Goal: Task Accomplishment & Management: Use online tool/utility

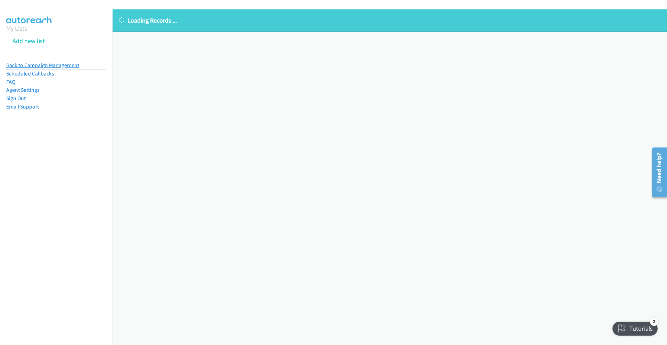
click at [44, 67] on link "Back to Campaign Management" at bounding box center [42, 65] width 73 height 7
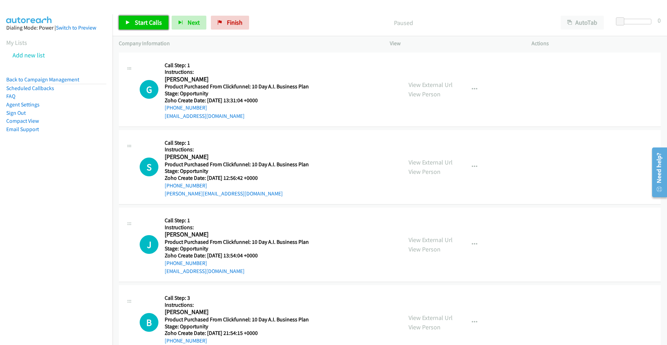
click at [138, 23] on span "Start Calls" at bounding box center [148, 22] width 27 height 8
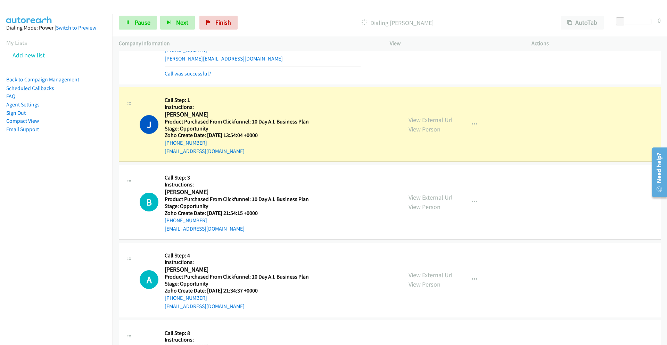
scroll to position [176, 0]
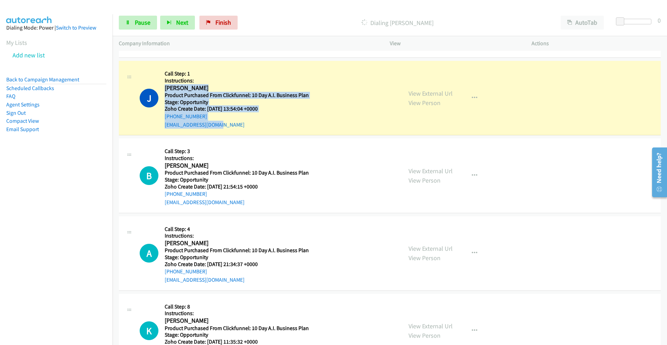
drag, startPoint x: 165, startPoint y: 88, endPoint x: 256, endPoint y: 124, distance: 98.0
click at [256, 124] on div "Callback Scheduled Call Step: 1 Instructions: Julner Moise America/New_York Pro…" at bounding box center [263, 98] width 196 height 62
copy div "Julner Moise America/New_York Product Purchased From Clickfunnel: 10 Day A.I. B…"
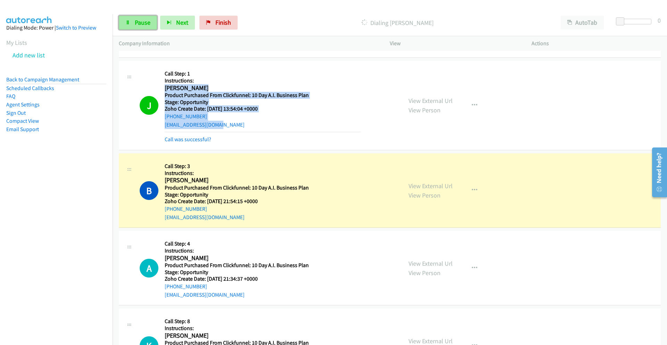
click at [138, 22] on span "Pause" at bounding box center [143, 22] width 16 height 8
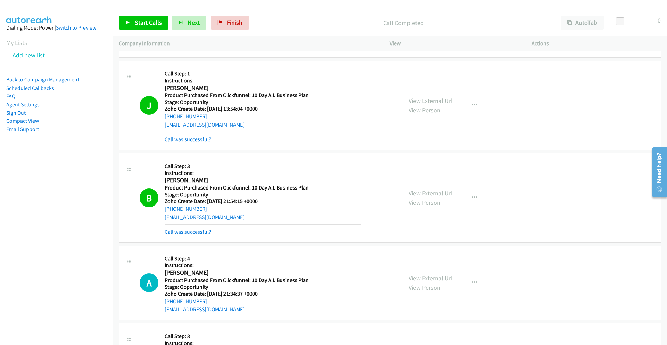
click at [198, 87] on h2 "Julner Moise" at bounding box center [263, 88] width 196 height 8
drag, startPoint x: 201, startPoint y: 87, endPoint x: 164, endPoint y: 87, distance: 36.8
click at [164, 87] on div "J Callback Scheduled Call Step: 1 Instructions: Julner Moise America/New_York P…" at bounding box center [268, 105] width 256 height 76
copy h2 "Julner Moise"
click at [188, 138] on link "Call was successful?" at bounding box center [188, 139] width 47 height 7
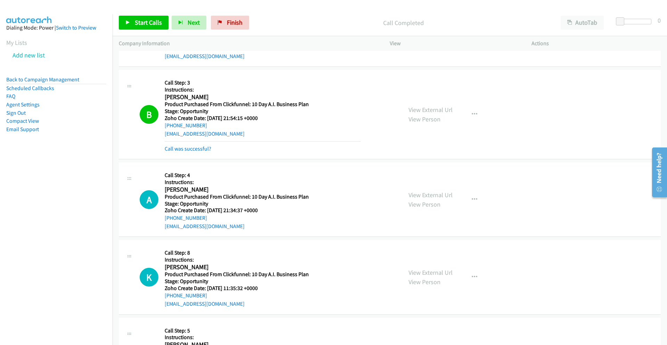
scroll to position [249, 0]
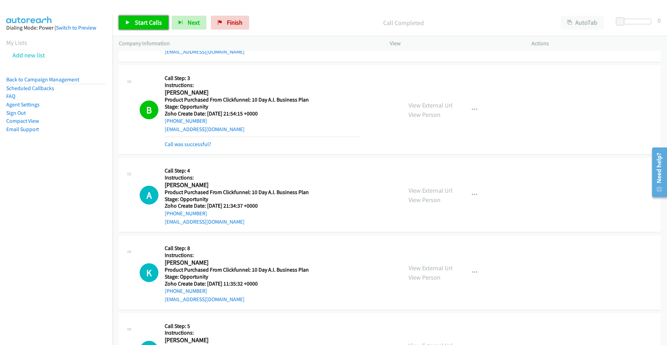
click at [145, 25] on span "Start Calls" at bounding box center [148, 22] width 27 height 8
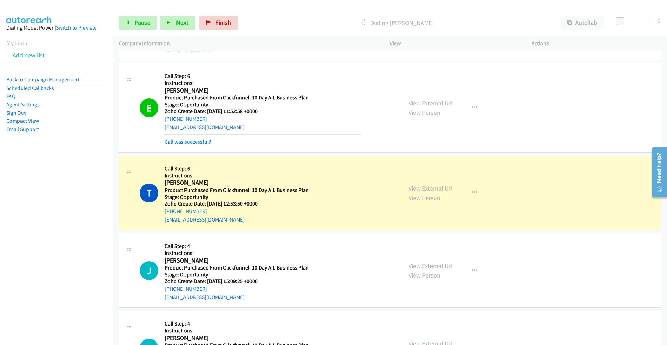
scroll to position [7121, 0]
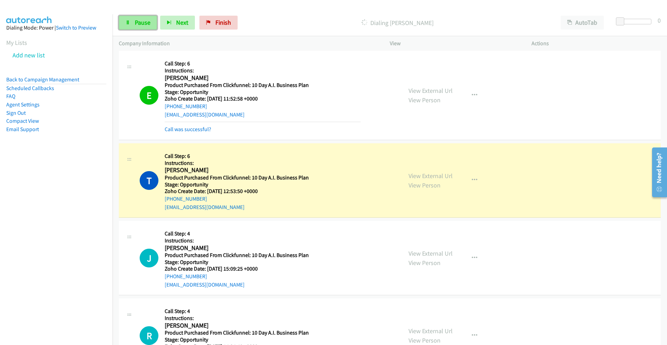
click at [142, 21] on span "Pause" at bounding box center [143, 22] width 16 height 8
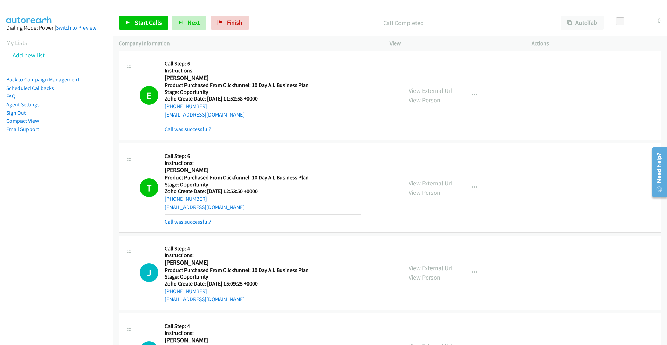
drag, startPoint x: 204, startPoint y: 106, endPoint x: 165, endPoint y: 109, distance: 38.7
click at [165, 109] on div "+1 818-207-9037" at bounding box center [263, 106] width 196 height 8
copy link "+1 818-207-9037"
click at [145, 22] on span "Start Calls" at bounding box center [148, 22] width 27 height 8
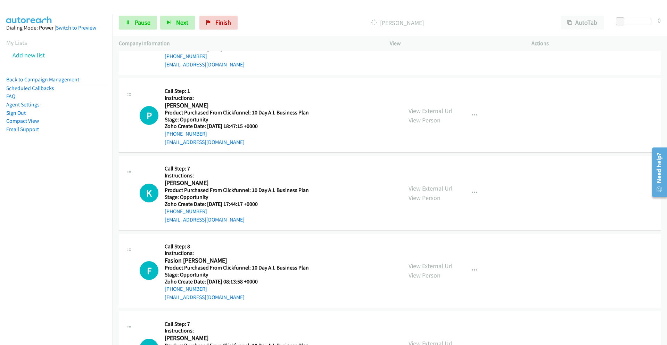
scroll to position [13902, 0]
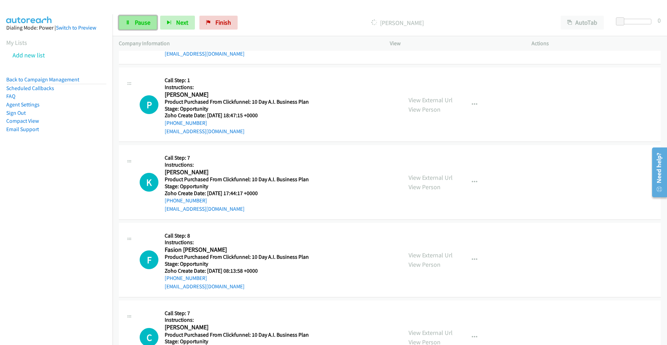
click at [140, 23] on span "Pause" at bounding box center [143, 22] width 16 height 8
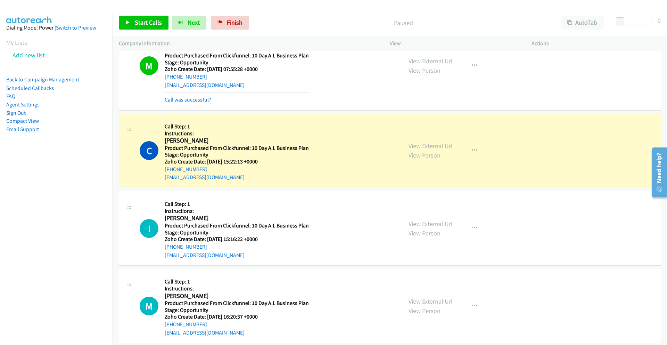
scroll to position [10838, 0]
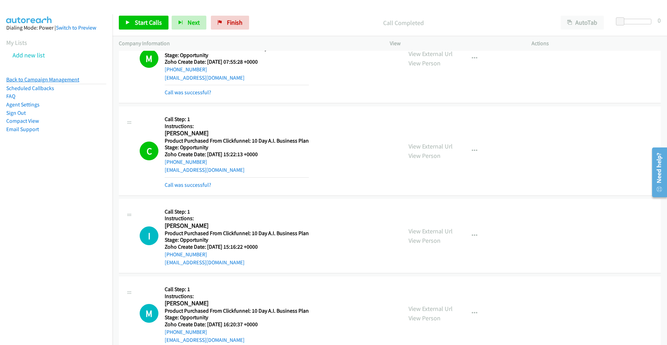
click at [46, 80] on link "Back to Campaign Management" at bounding box center [42, 79] width 73 height 7
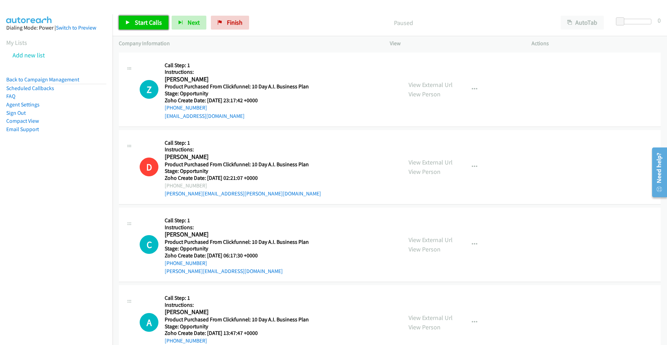
click at [139, 20] on span "Start Calls" at bounding box center [148, 22] width 27 height 8
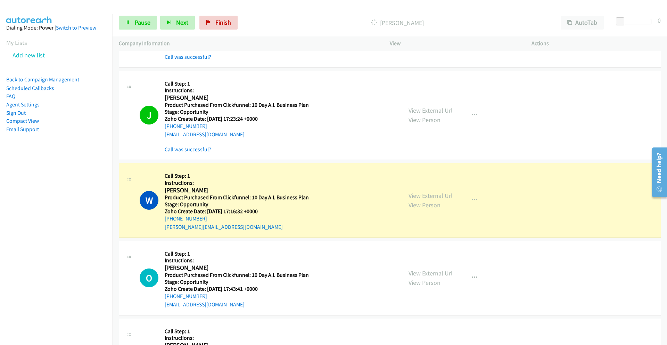
scroll to position [1970, 0]
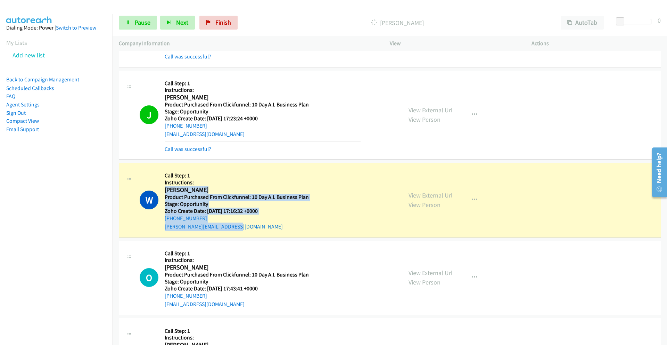
drag, startPoint x: 164, startPoint y: 189, endPoint x: 262, endPoint y: 230, distance: 106.2
click at [262, 229] on div "Callback Scheduled Call Step: 1 Instructions: Wahida Clark America/New_York Pro…" at bounding box center [263, 200] width 196 height 62
copy div "Wahida Clark America/New_York Product Purchased From Clickfunnel: 10 Day A.I. B…"
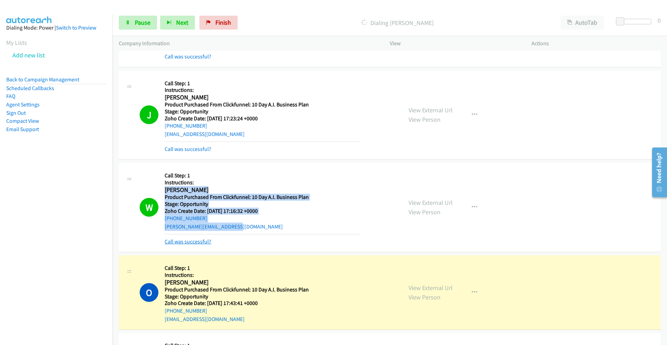
click at [185, 240] on link "Call was successful?" at bounding box center [188, 241] width 47 height 7
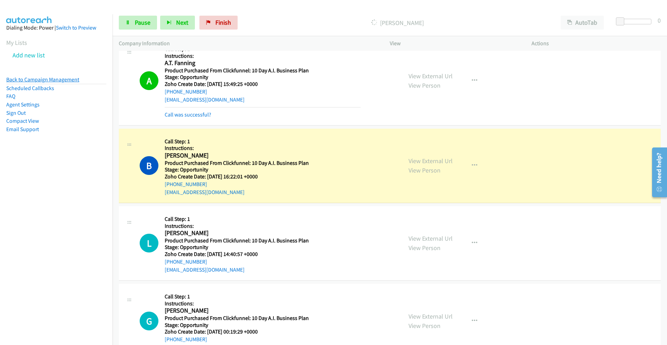
scroll to position [6423, 0]
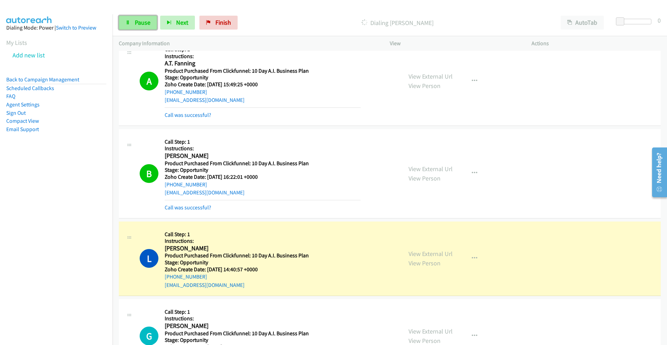
click at [137, 23] on span "Pause" at bounding box center [143, 22] width 16 height 8
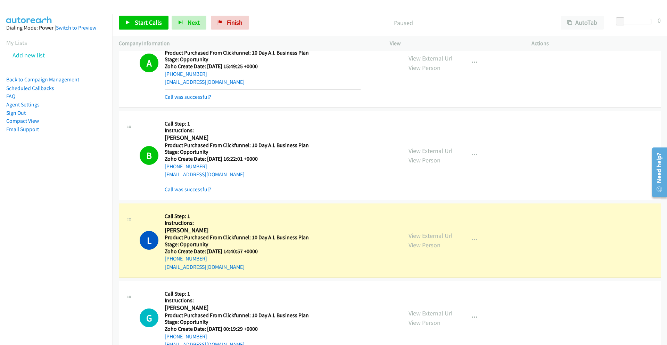
scroll to position [6448, 0]
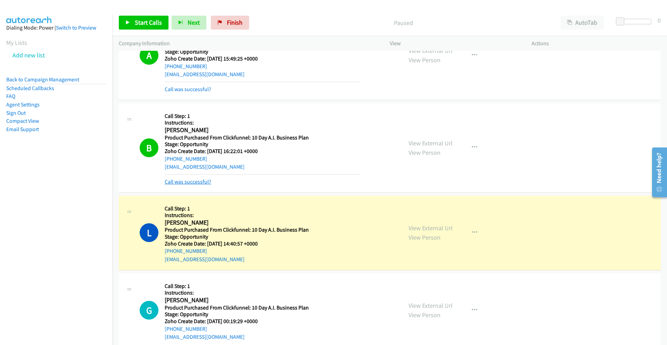
click at [182, 183] on link "Call was successful?" at bounding box center [188, 181] width 47 height 7
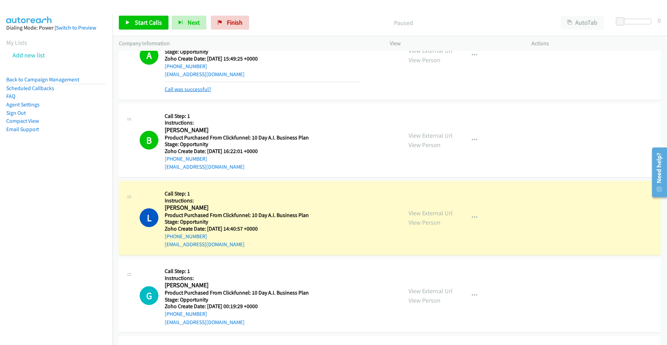
click at [200, 87] on link "Call was successful?" at bounding box center [188, 89] width 47 height 7
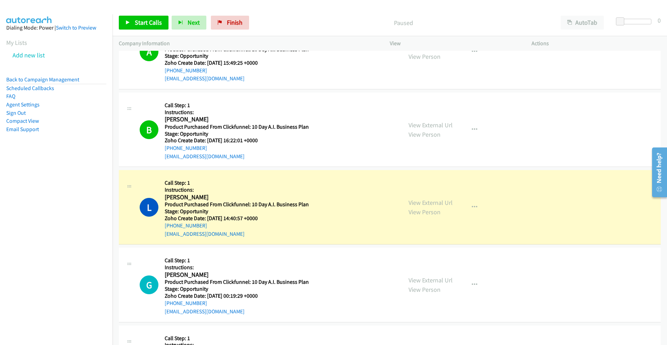
scroll to position [6552, 0]
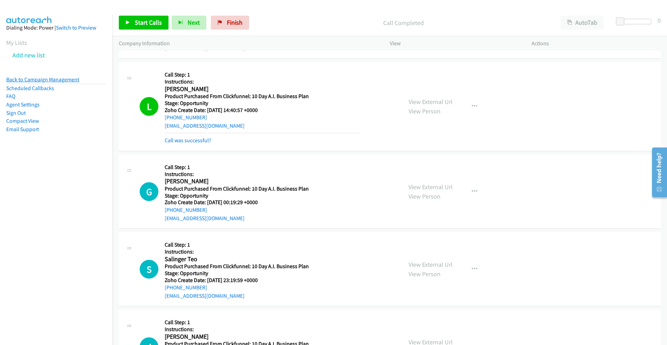
click at [36, 79] on link "Back to Campaign Management" at bounding box center [42, 79] width 73 height 7
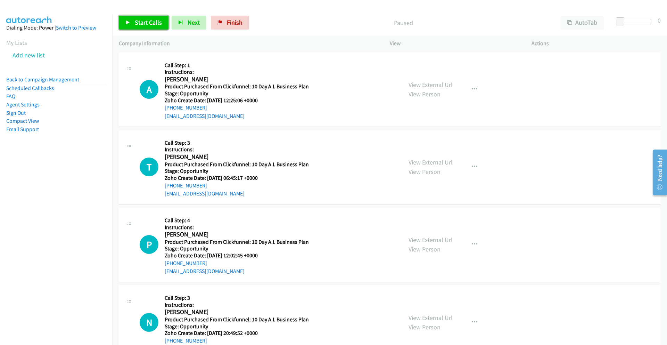
click at [140, 25] on span "Start Calls" at bounding box center [148, 22] width 27 height 8
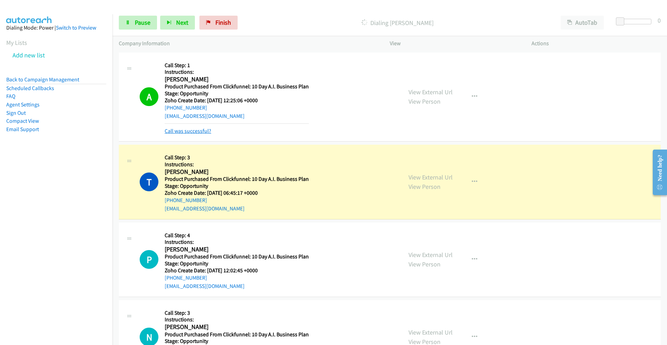
click at [202, 130] on link "Call was successful?" at bounding box center [188, 131] width 47 height 7
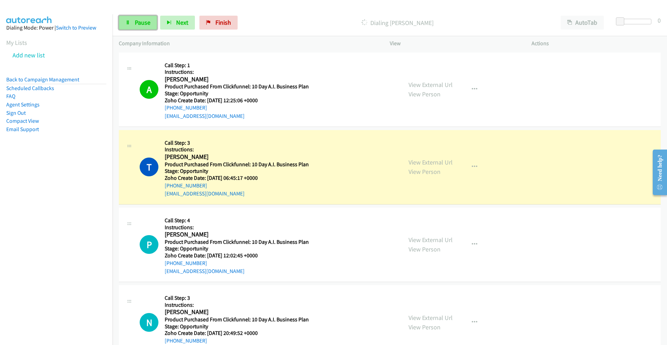
click at [145, 19] on span "Pause" at bounding box center [143, 22] width 16 height 8
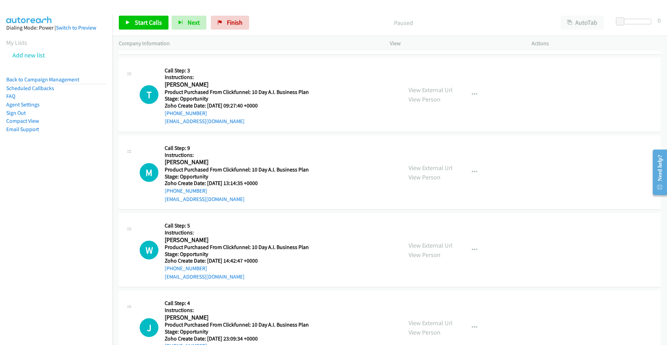
scroll to position [1202, 0]
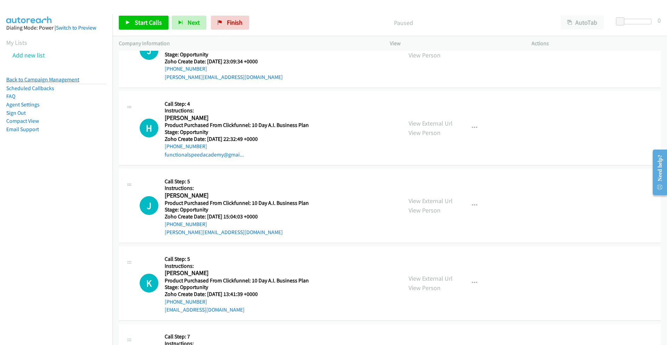
click at [73, 77] on link "Back to Campaign Management" at bounding box center [42, 79] width 73 height 7
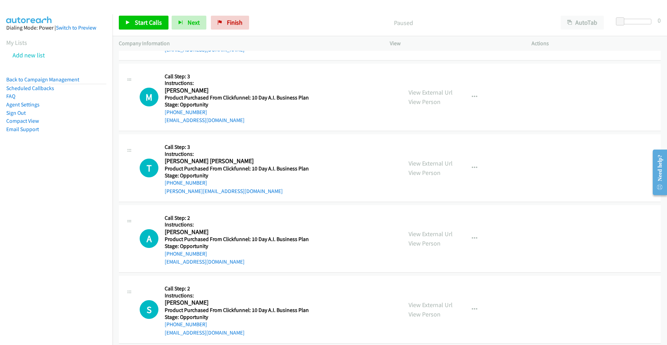
scroll to position [868, 0]
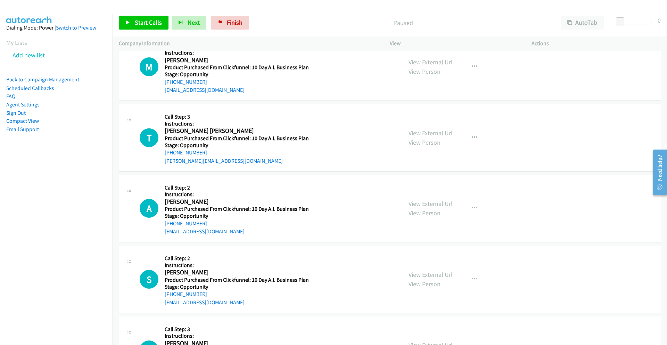
click at [24, 78] on link "Back to Campaign Management" at bounding box center [42, 79] width 73 height 7
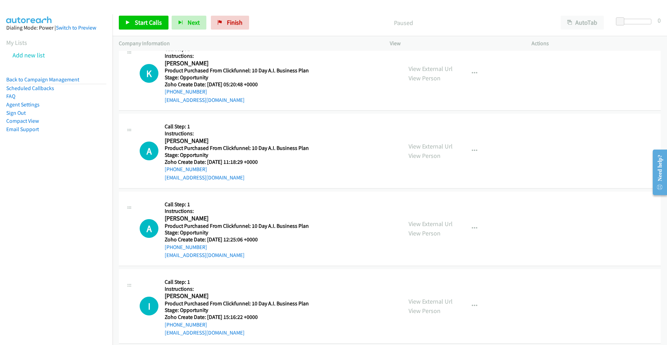
scroll to position [0, 3]
click at [125, 25] on link "Start Calls" at bounding box center [144, 23] width 50 height 14
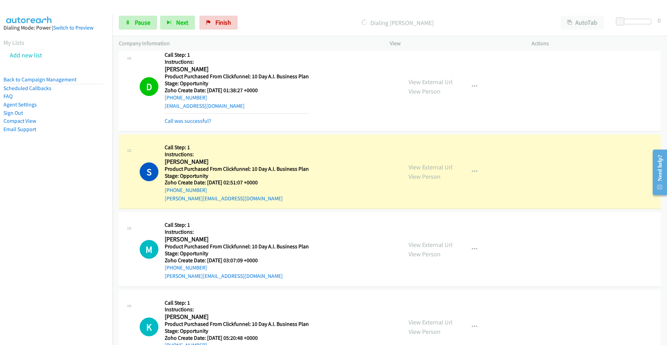
scroll to position [160, 0]
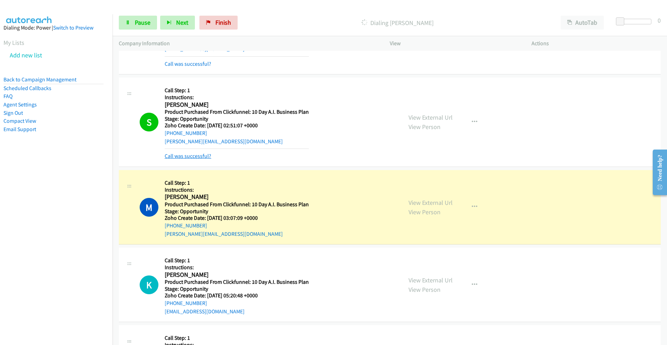
click at [181, 156] on link "Call was successful?" at bounding box center [188, 156] width 47 height 7
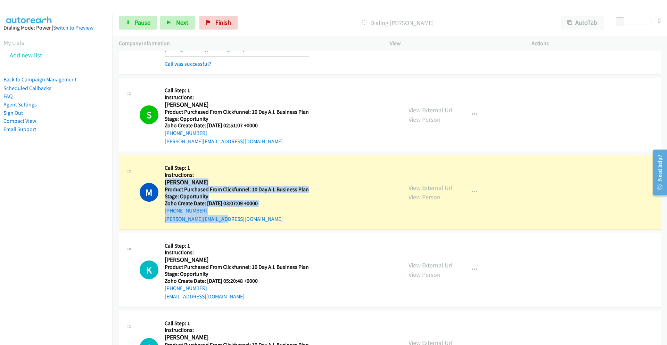
drag, startPoint x: 230, startPoint y: 220, endPoint x: 165, endPoint y: 182, distance: 74.9
click at [165, 182] on div "Callback Scheduled Call Step: 1 Instructions: [PERSON_NAME] America/New_York Pr…" at bounding box center [237, 192] width 144 height 62
copy div "[PERSON_NAME] D Ester America/New_York Product Purchased From Clickfunnel: 10 D…"
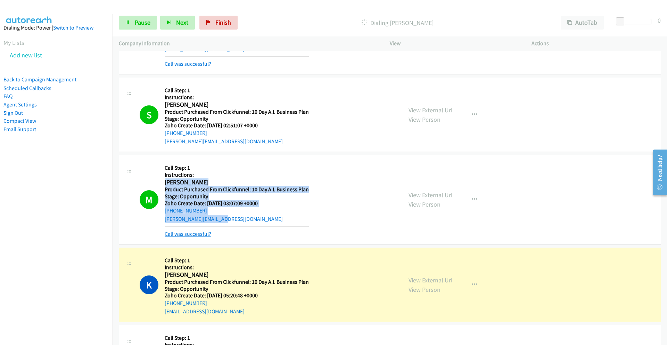
click at [189, 235] on link "Call was successful?" at bounding box center [188, 233] width 47 height 7
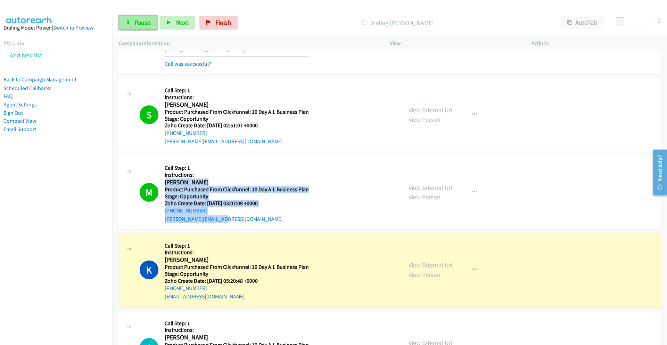
click at [137, 21] on span "Pause" at bounding box center [143, 22] width 16 height 8
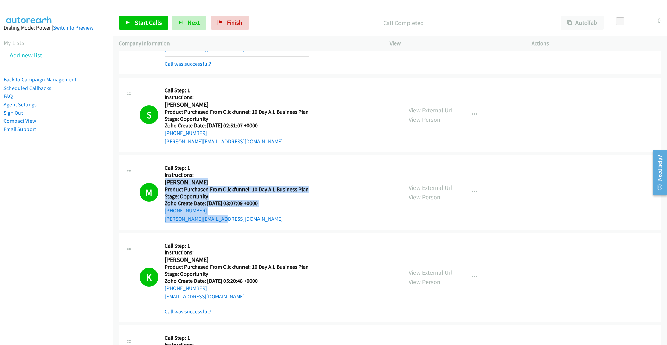
click at [45, 80] on link "Back to Campaign Management" at bounding box center [39, 79] width 73 height 7
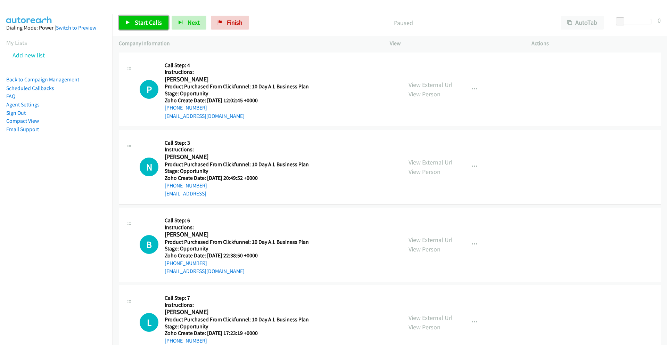
click at [149, 23] on span "Start Calls" at bounding box center [148, 22] width 27 height 8
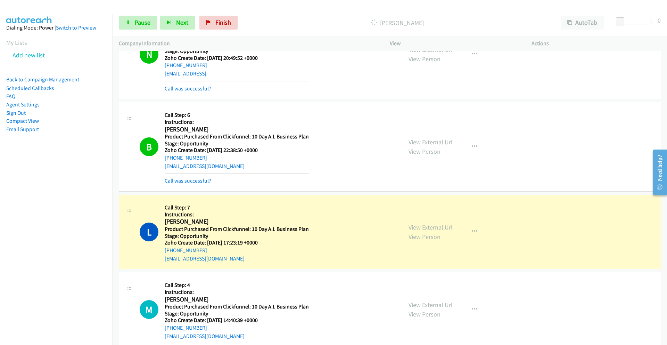
scroll to position [134, 0]
click at [191, 181] on link "Call was successful?" at bounding box center [188, 181] width 47 height 7
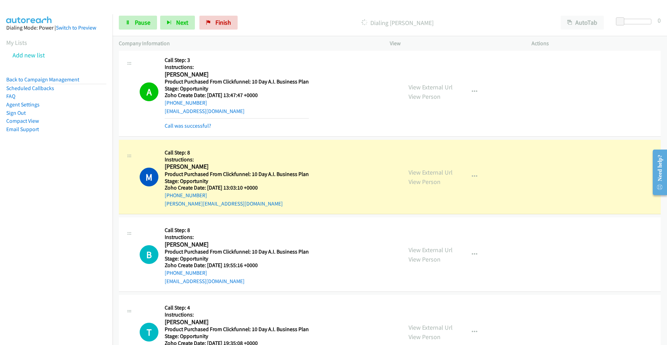
scroll to position [1849, 0]
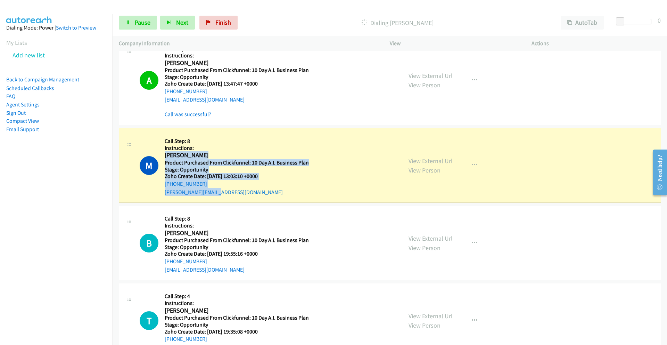
drag, startPoint x: 229, startPoint y: 189, endPoint x: 165, endPoint y: 156, distance: 72.3
click at [165, 156] on div "Callback Scheduled Call Step: 8 Instructions: [PERSON_NAME] America/[GEOGRAPHIC…" at bounding box center [237, 165] width 144 height 62
copy div "[PERSON_NAME] America/[GEOGRAPHIC_DATA] Product Purchased From Clickfunnel: 10 …"
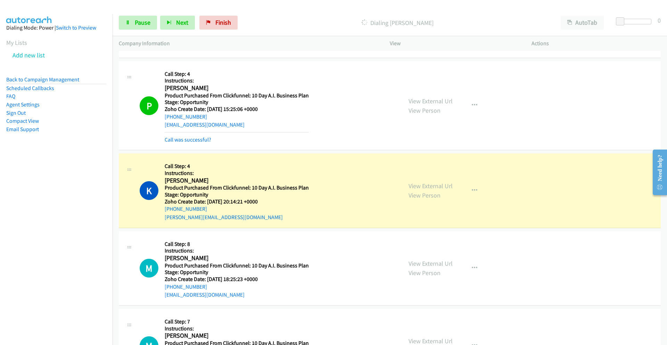
scroll to position [4040, 0]
click at [200, 140] on link "Call was successful?" at bounding box center [188, 140] width 47 height 7
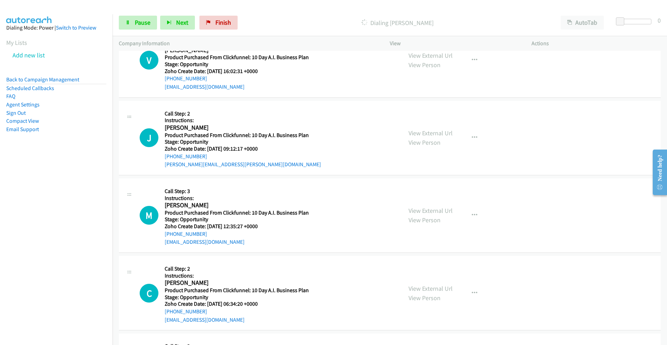
scroll to position [6097, 0]
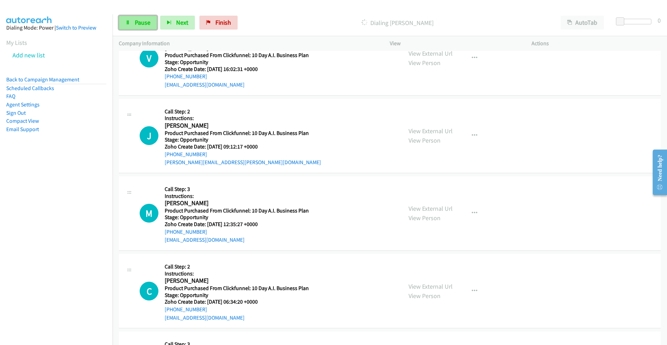
click at [139, 24] on span "Pause" at bounding box center [143, 22] width 16 height 8
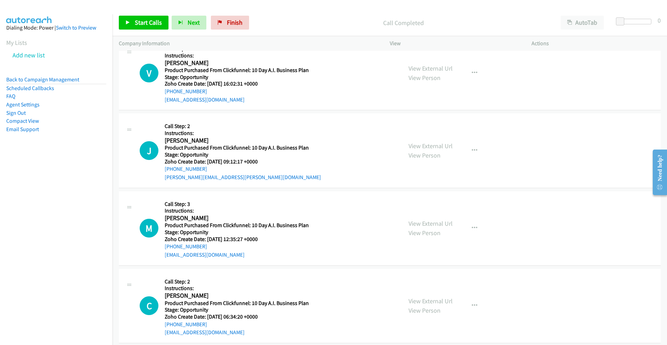
scroll to position [6112, 0]
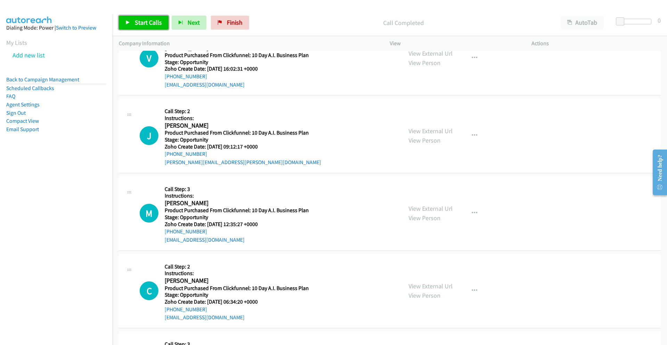
click at [158, 20] on span "Start Calls" at bounding box center [148, 22] width 27 height 8
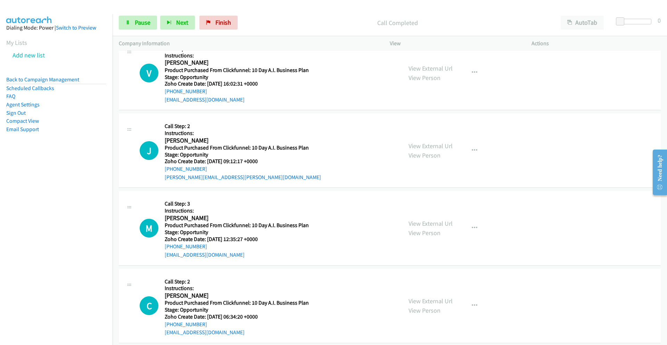
scroll to position [6157, 0]
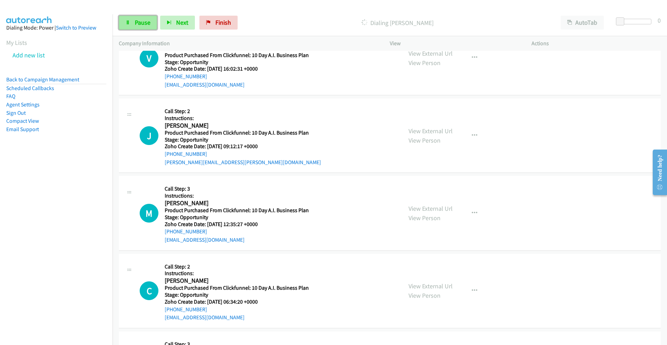
click at [144, 25] on span "Pause" at bounding box center [143, 22] width 16 height 8
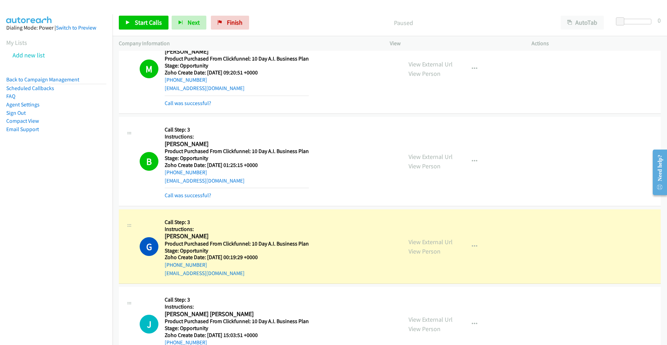
scroll to position [4341, 0]
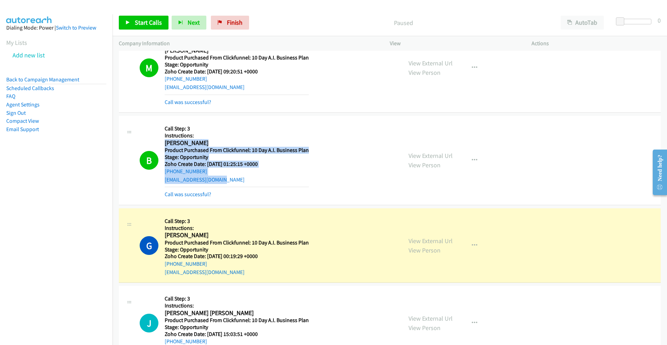
drag, startPoint x: 229, startPoint y: 181, endPoint x: 166, endPoint y: 145, distance: 72.2
click at [166, 145] on div "Callback Scheduled Call Step: 3 Instructions: [PERSON_NAME] America/[GEOGRAPHIC…" at bounding box center [237, 160] width 144 height 76
copy div "[PERSON_NAME] America/[GEOGRAPHIC_DATA] Product Purchased From Clickfunnel: 10 …"
click at [202, 193] on link "Call was successful?" at bounding box center [188, 194] width 47 height 7
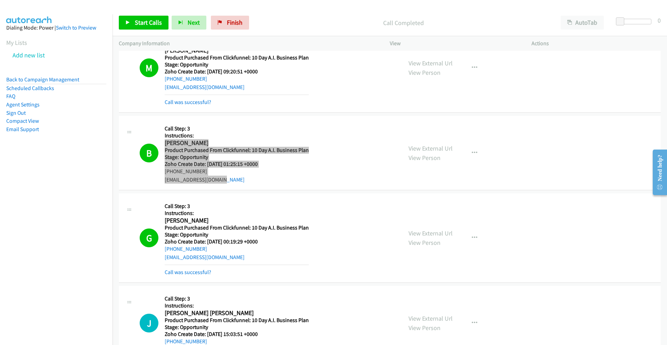
scroll to position [4348, 0]
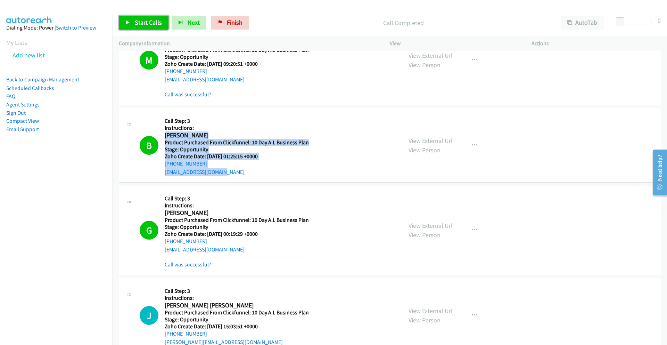
click at [142, 22] on span "Start Calls" at bounding box center [148, 22] width 27 height 8
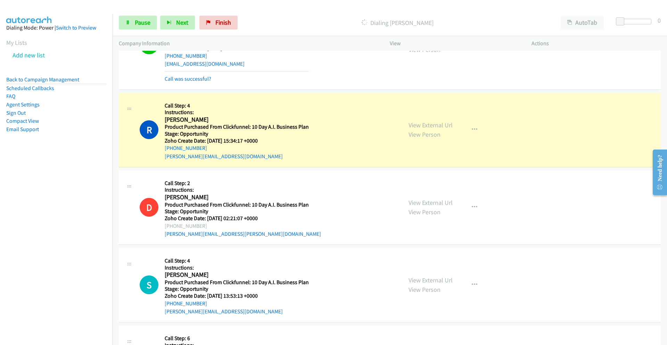
scroll to position [4942, 0]
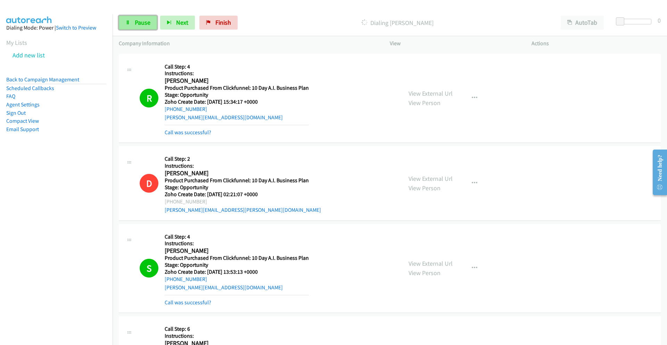
click at [139, 19] on span "Pause" at bounding box center [143, 22] width 16 height 8
